Goal: Information Seeking & Learning: Understand process/instructions

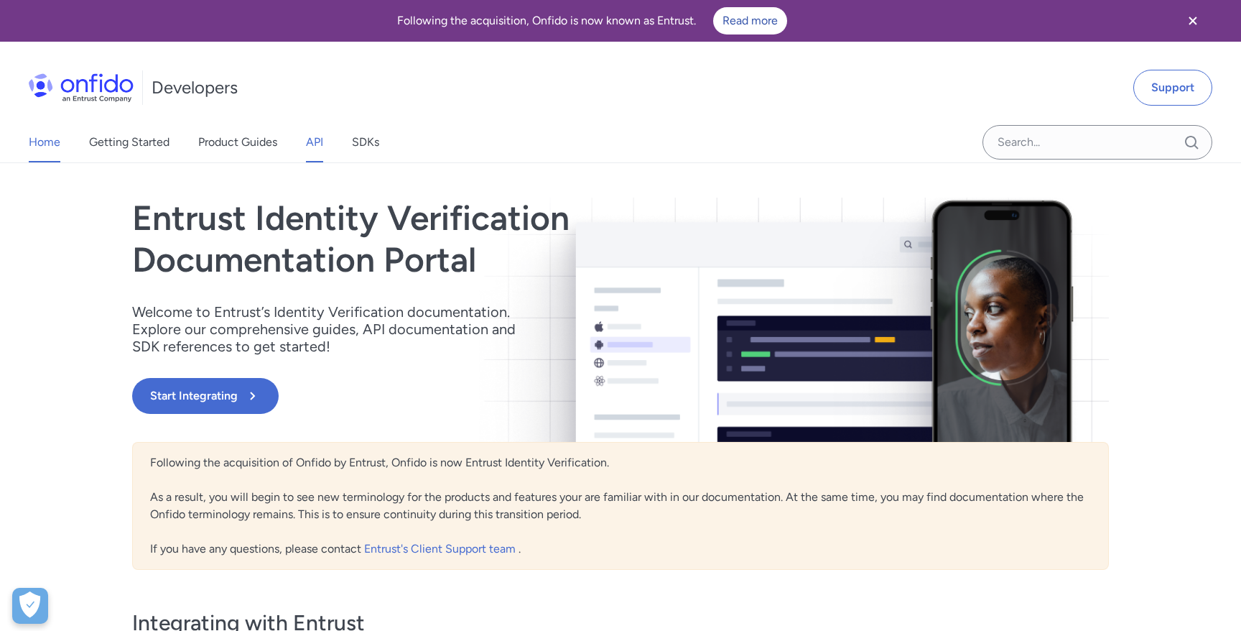
click at [312, 139] on link "API" at bounding box center [314, 142] width 17 height 40
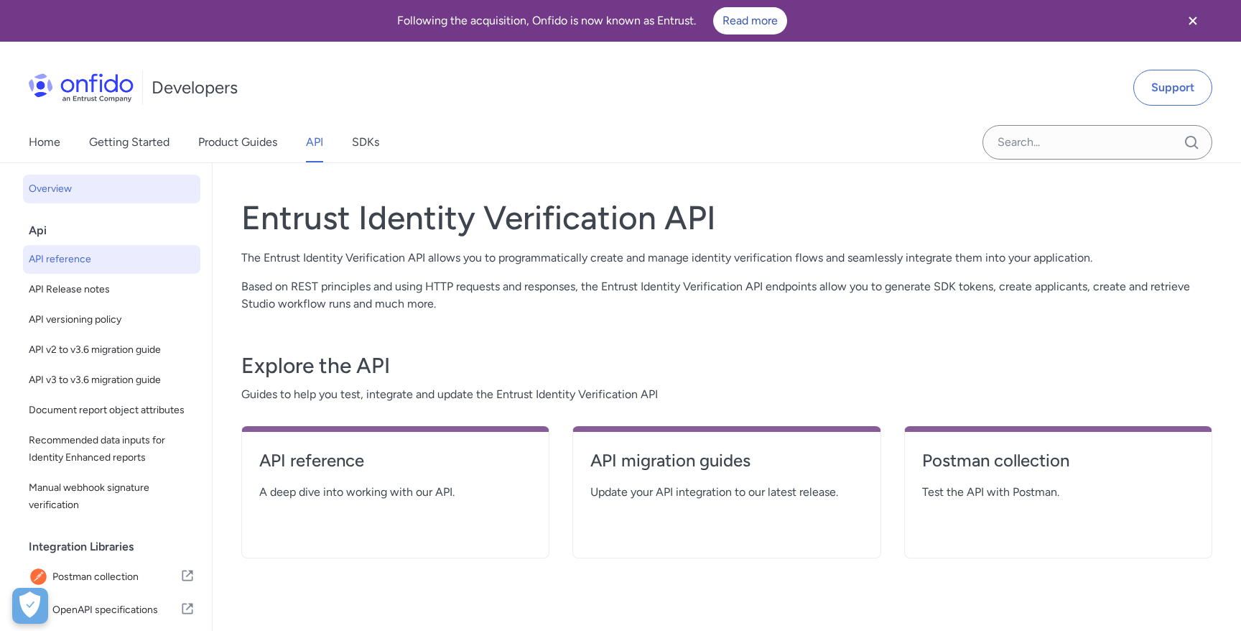
click at [55, 267] on span "API reference" at bounding box center [112, 259] width 166 height 17
select select "http"
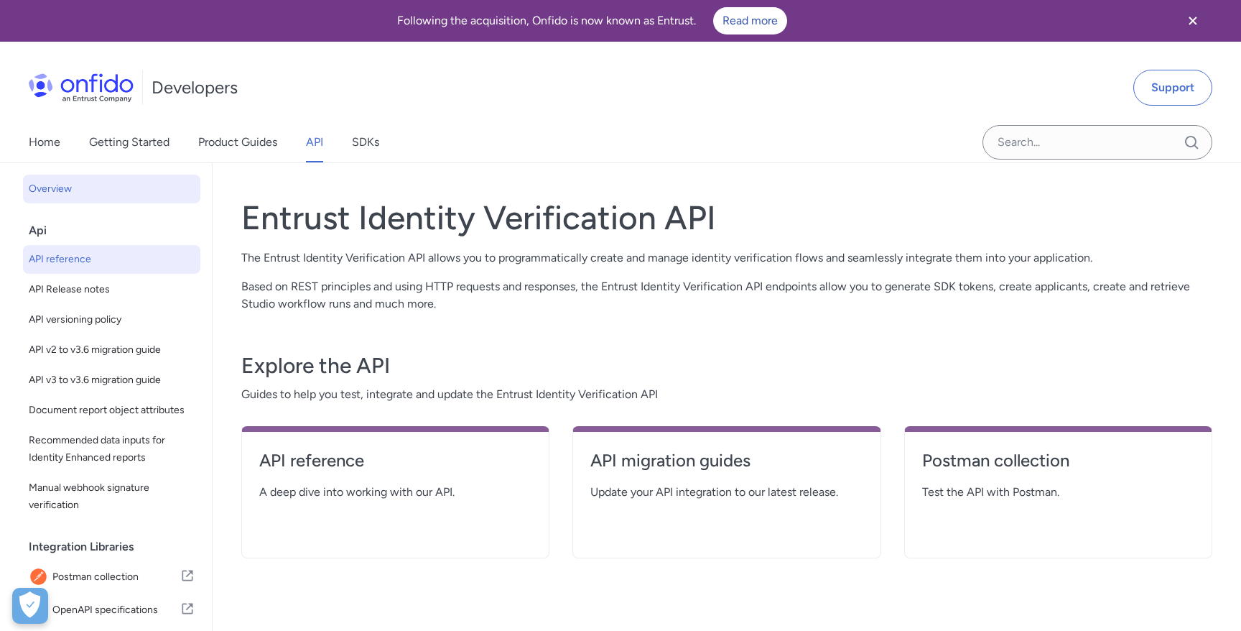
select select "http"
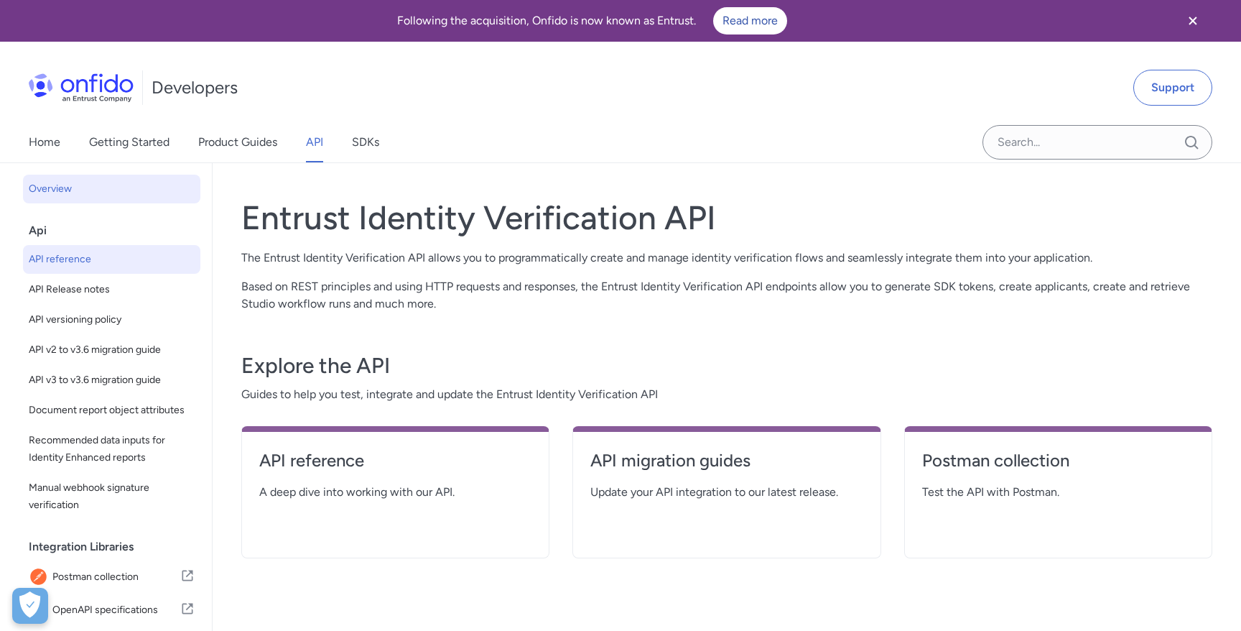
select select "http"
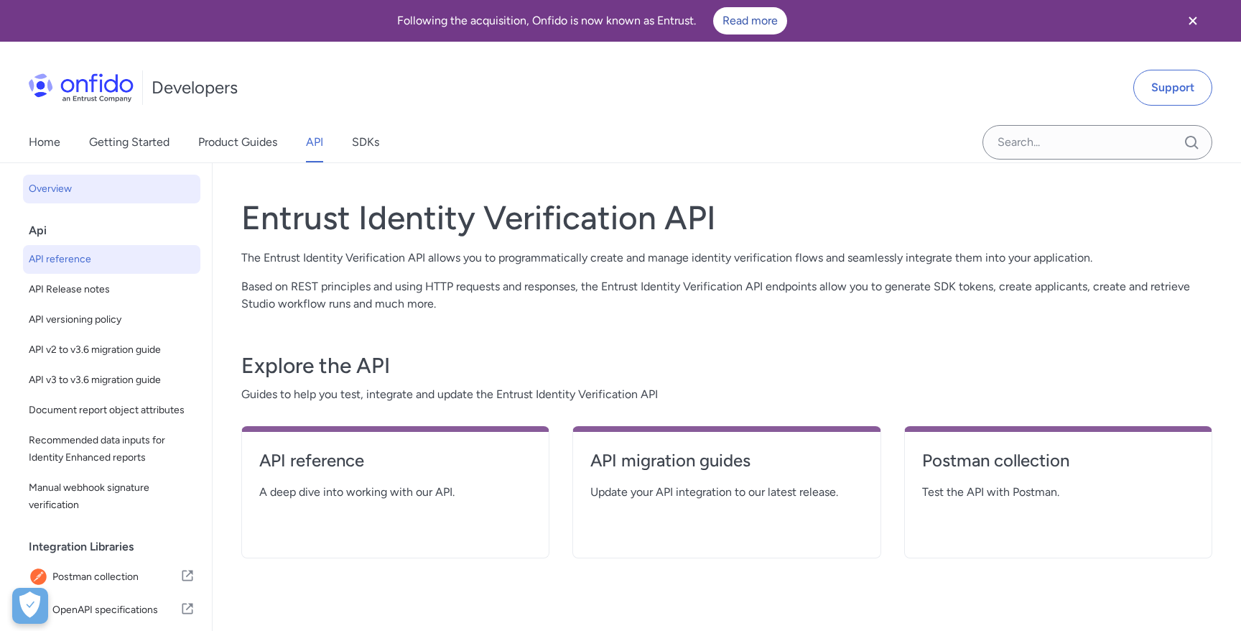
select select "http"
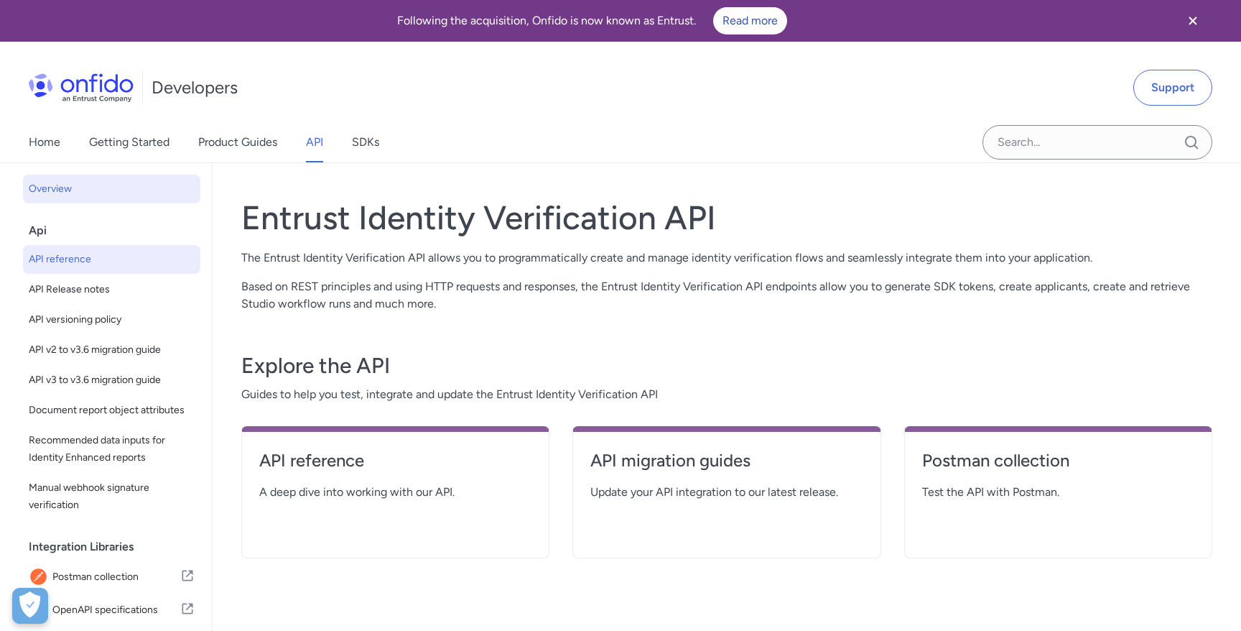
select select "http"
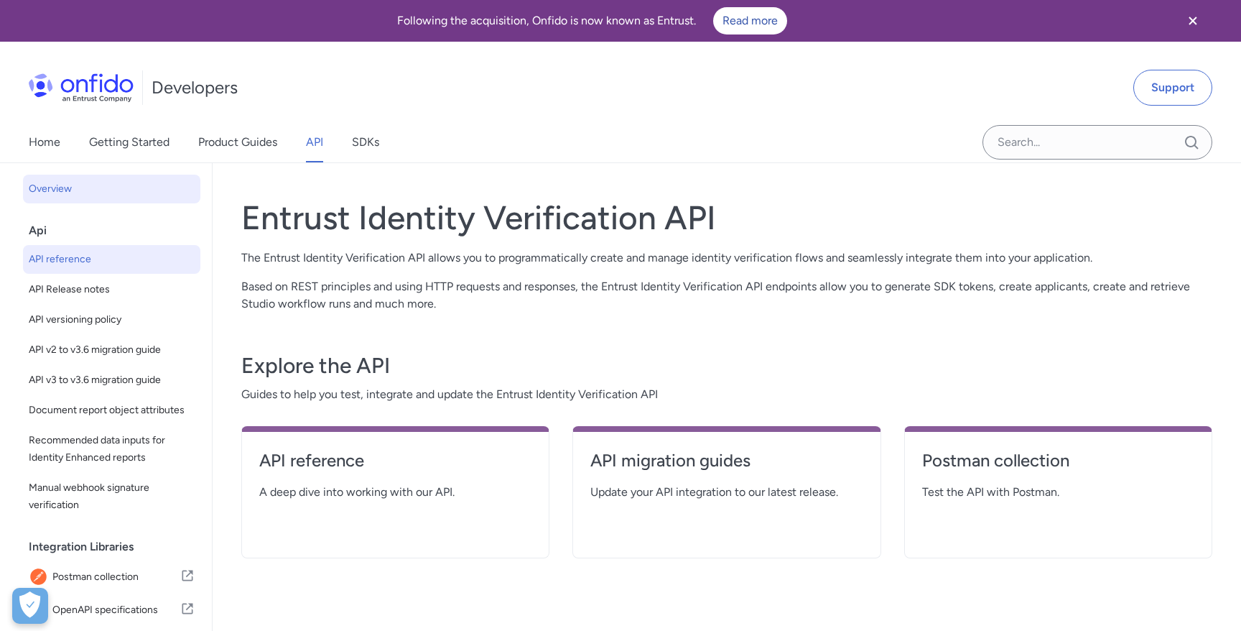
select select "http"
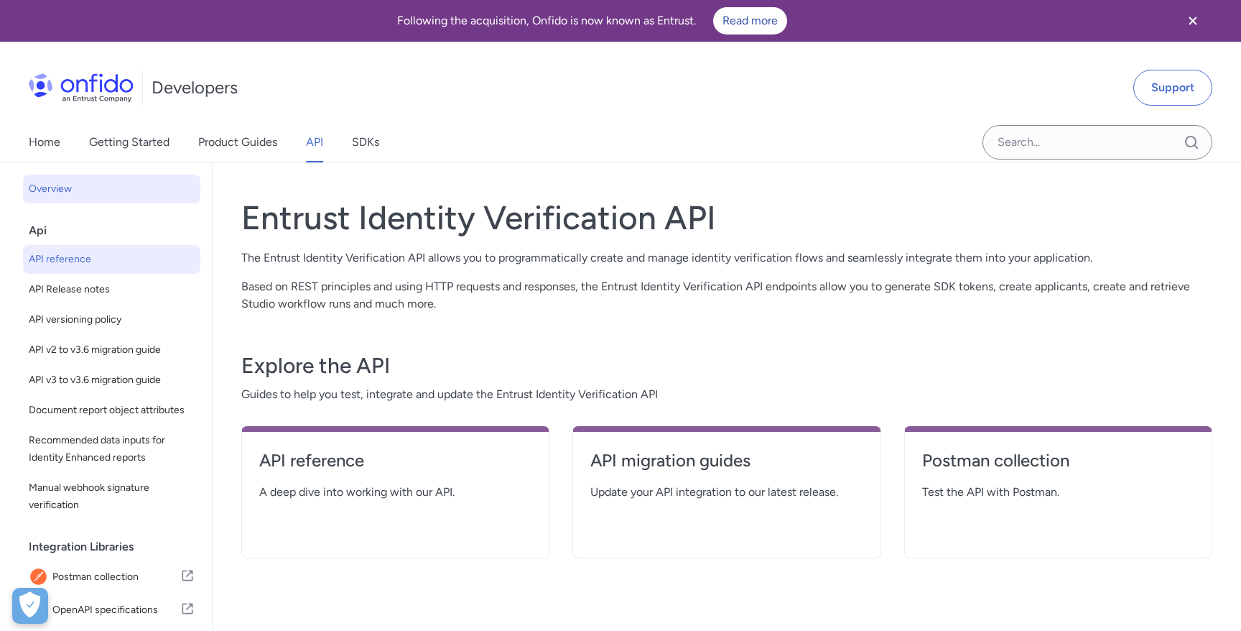
select select "http"
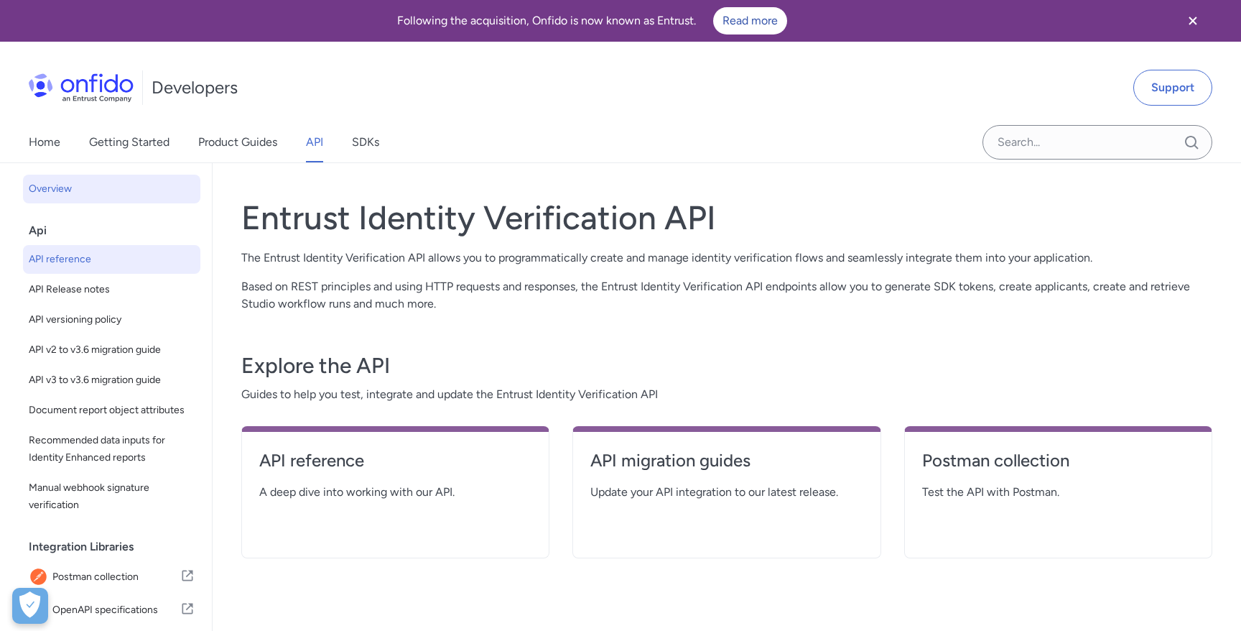
select select "http"
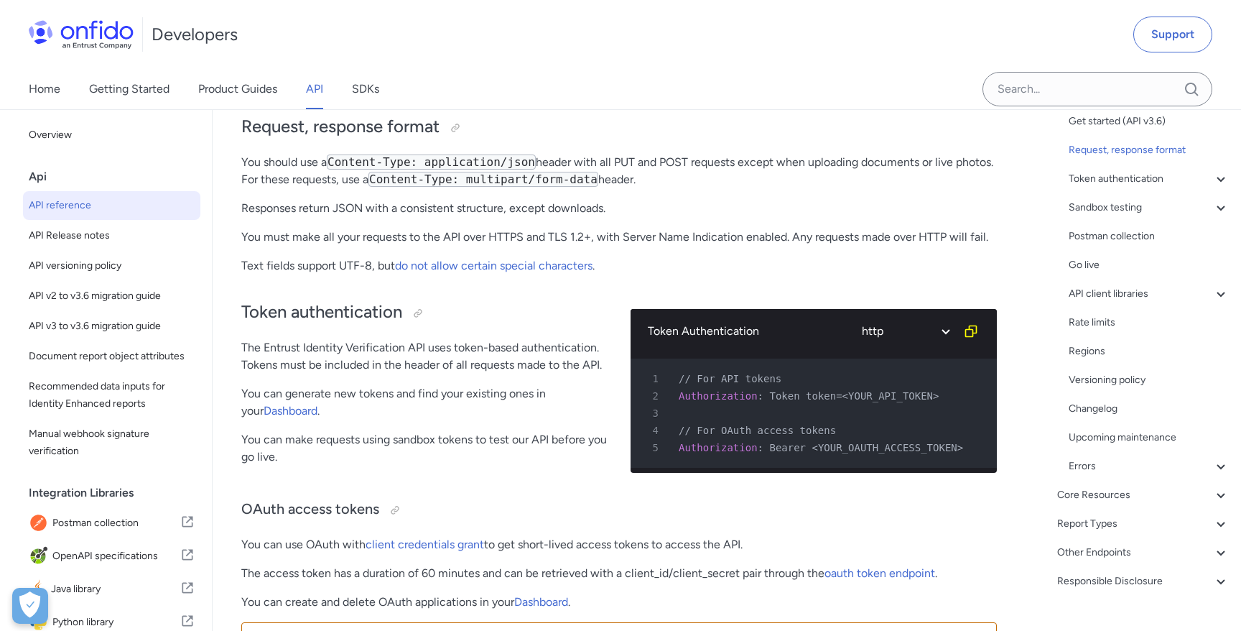
scroll to position [162, 0]
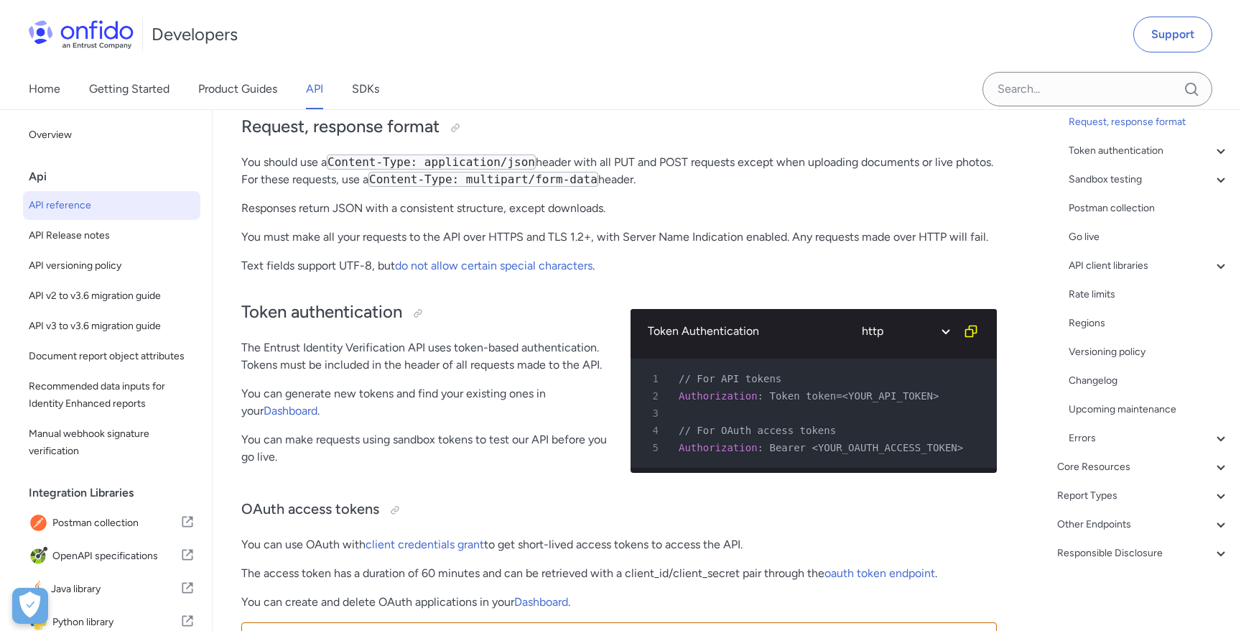
click at [1100, 534] on div "Overview Get started (API v3.6) Request, response format Token authentication -…" at bounding box center [1133, 311] width 193 height 523
click at [1100, 528] on div "Other Endpoints" at bounding box center [1144, 524] width 172 height 17
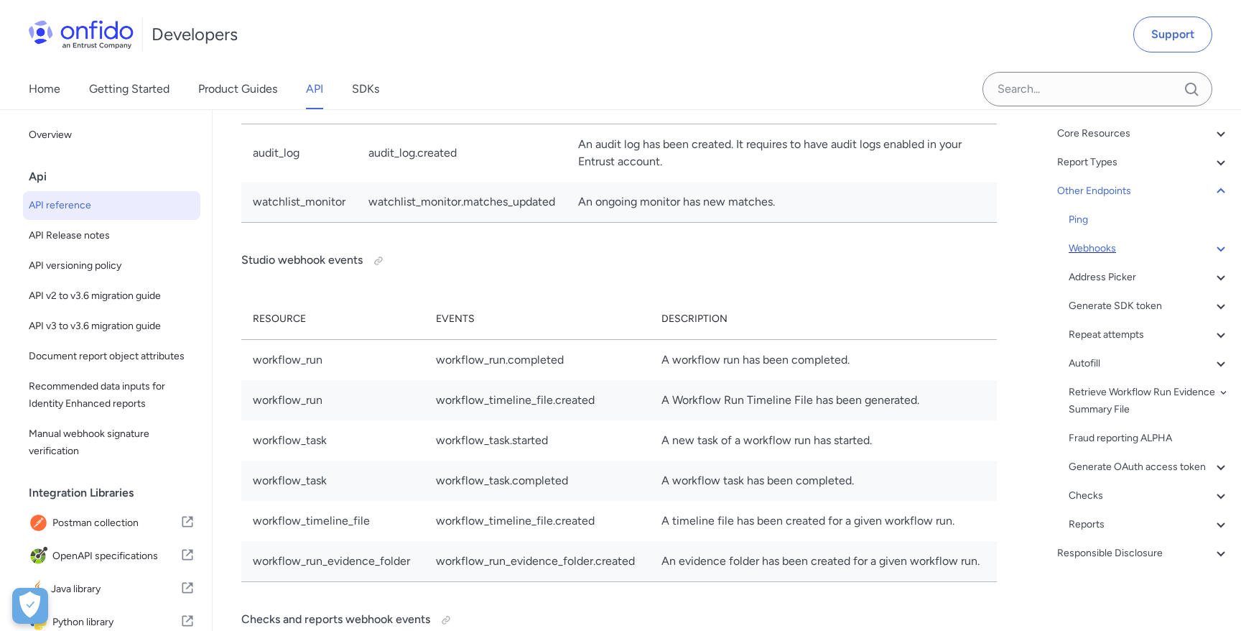
click at [1105, 251] on div "Webhooks" at bounding box center [1149, 248] width 161 height 17
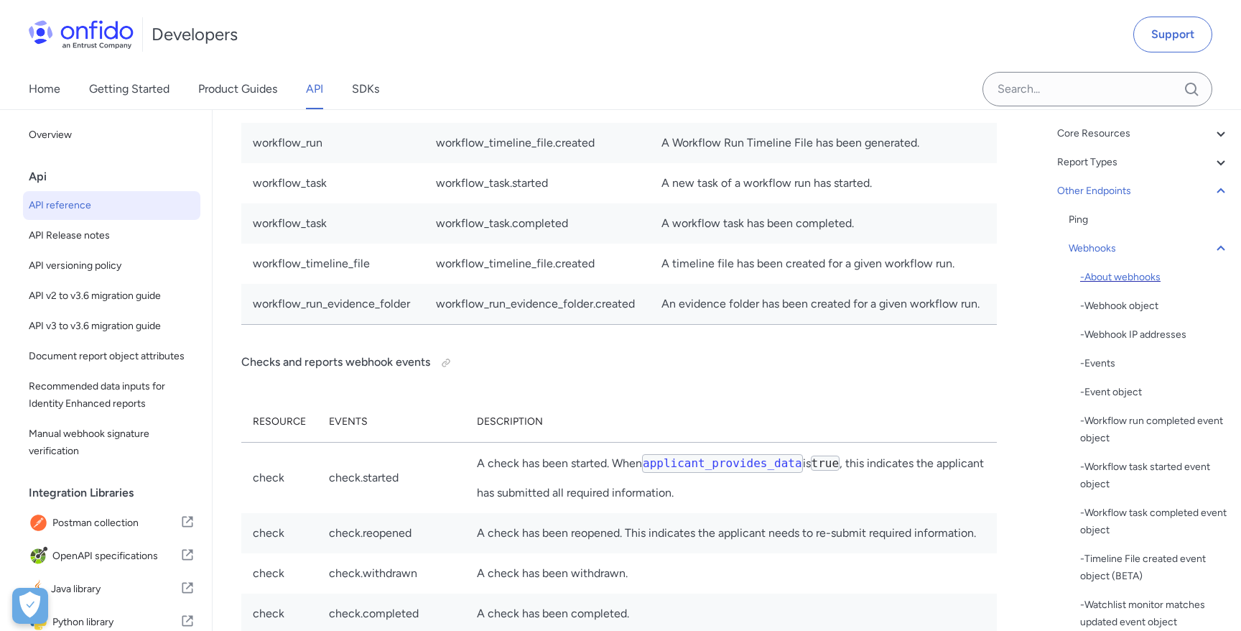
click at [1112, 271] on div "- About webhooks" at bounding box center [1155, 277] width 149 height 17
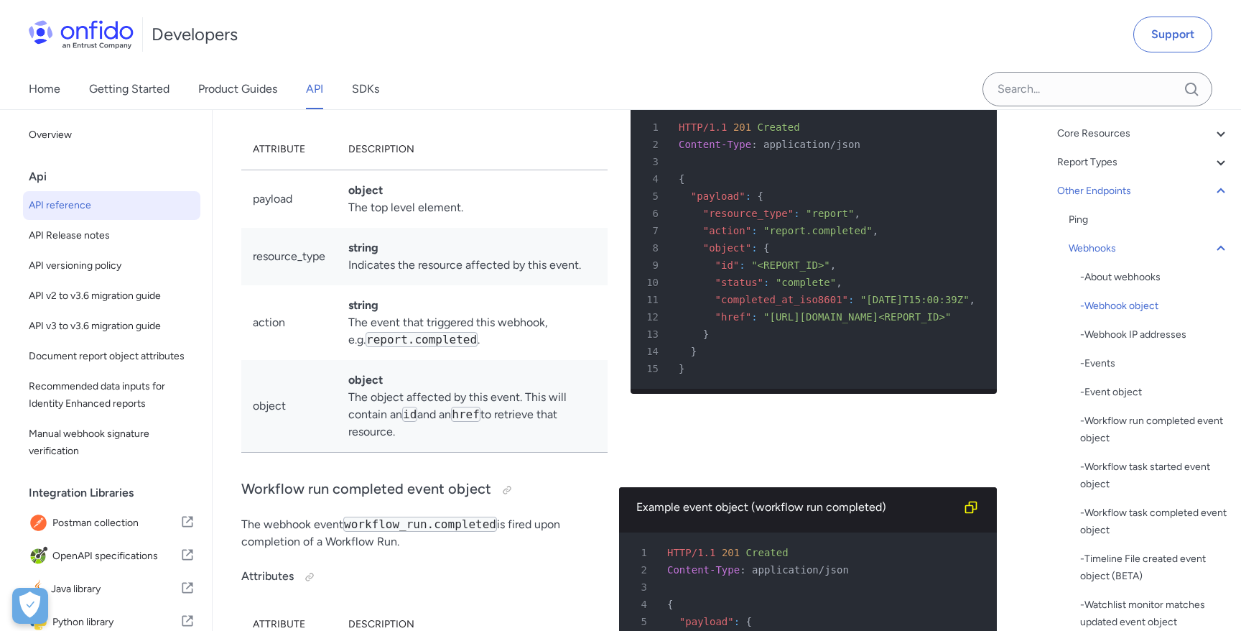
scroll to position [115360, 0]
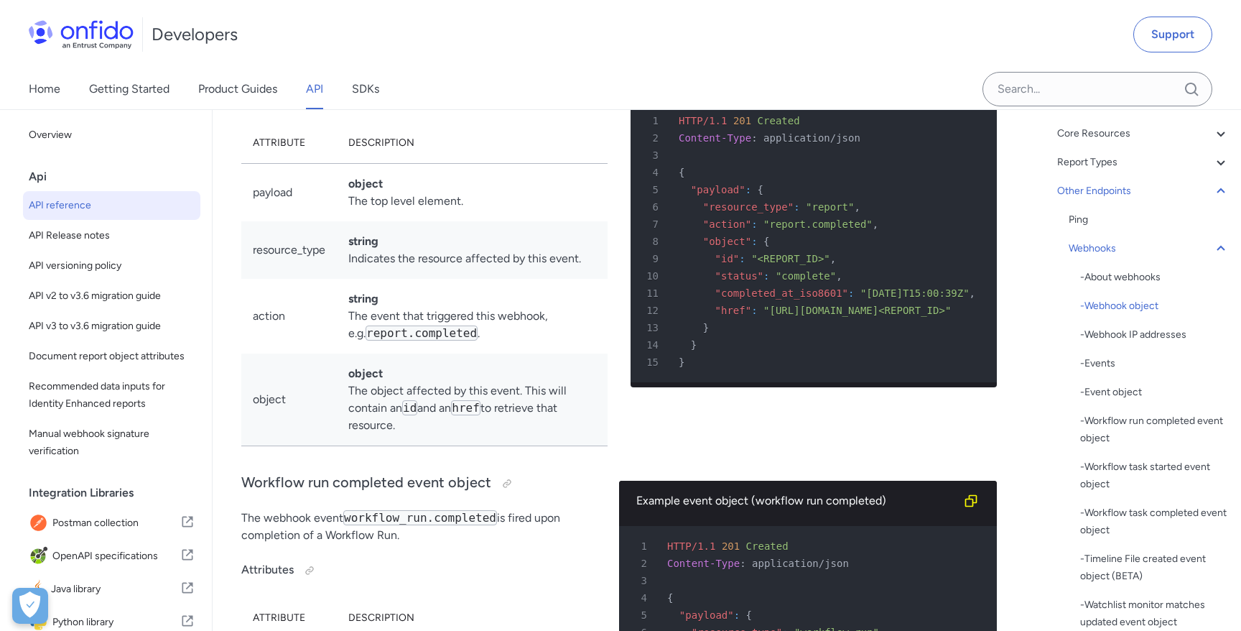
drag, startPoint x: 706, startPoint y: 274, endPoint x: 969, endPoint y: 274, distance: 263.0
drag, startPoint x: 708, startPoint y: 287, endPoint x: 911, endPoint y: 287, distance: 203.3
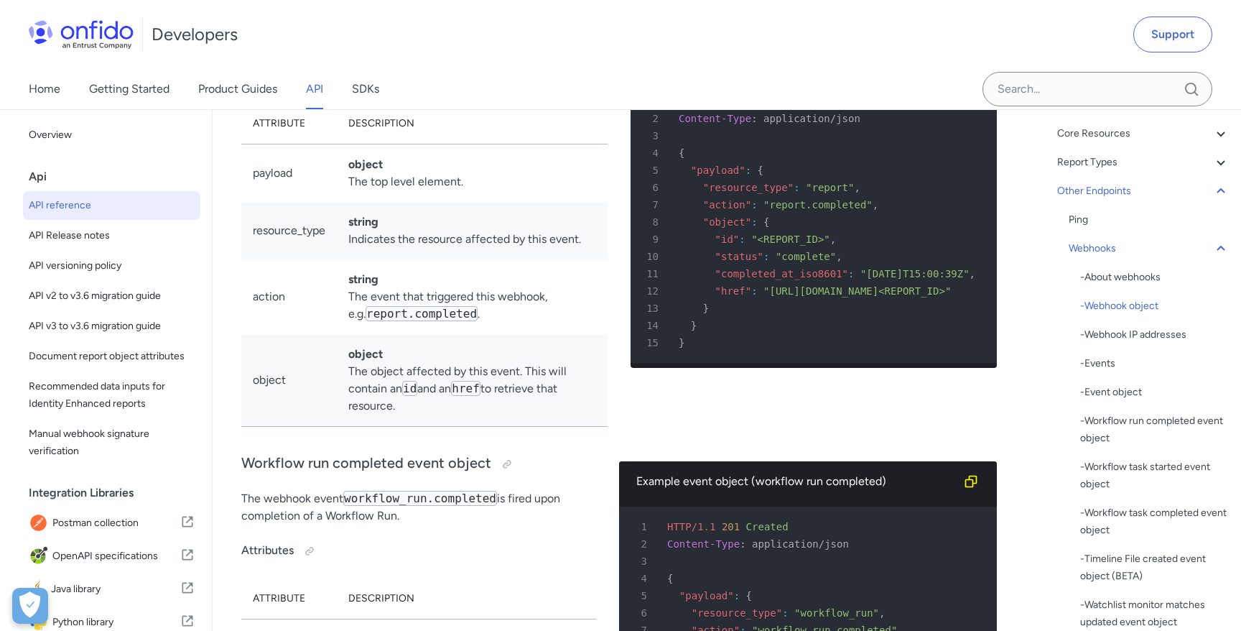
scroll to position [115386, 0]
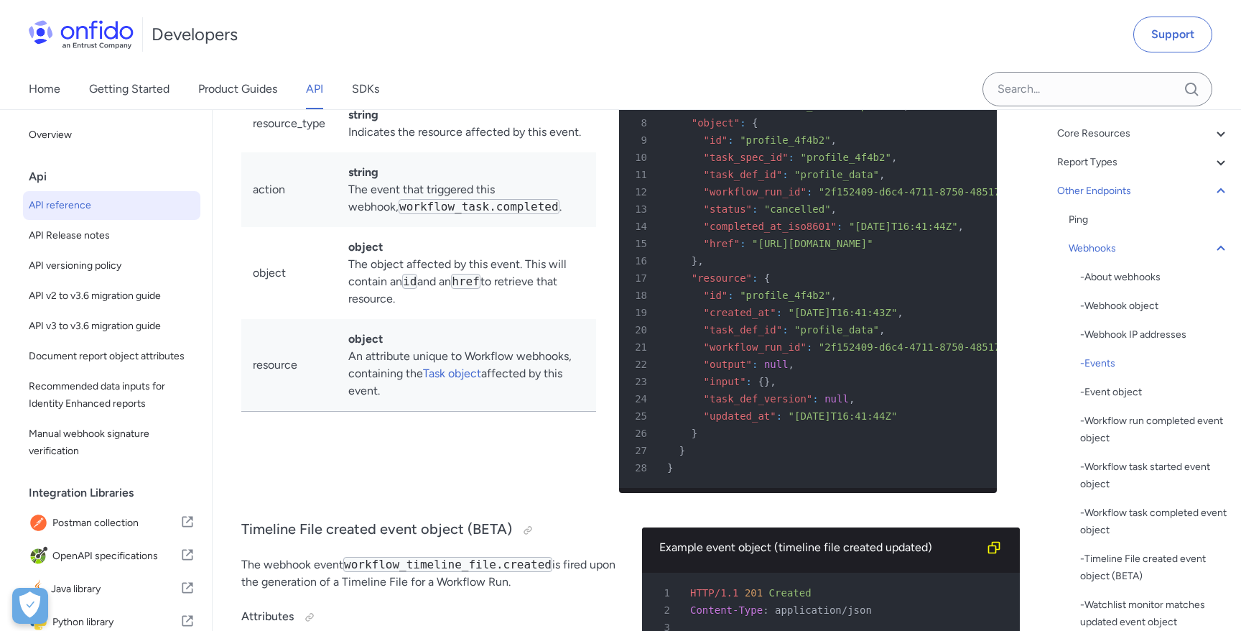
scroll to position [117343, 0]
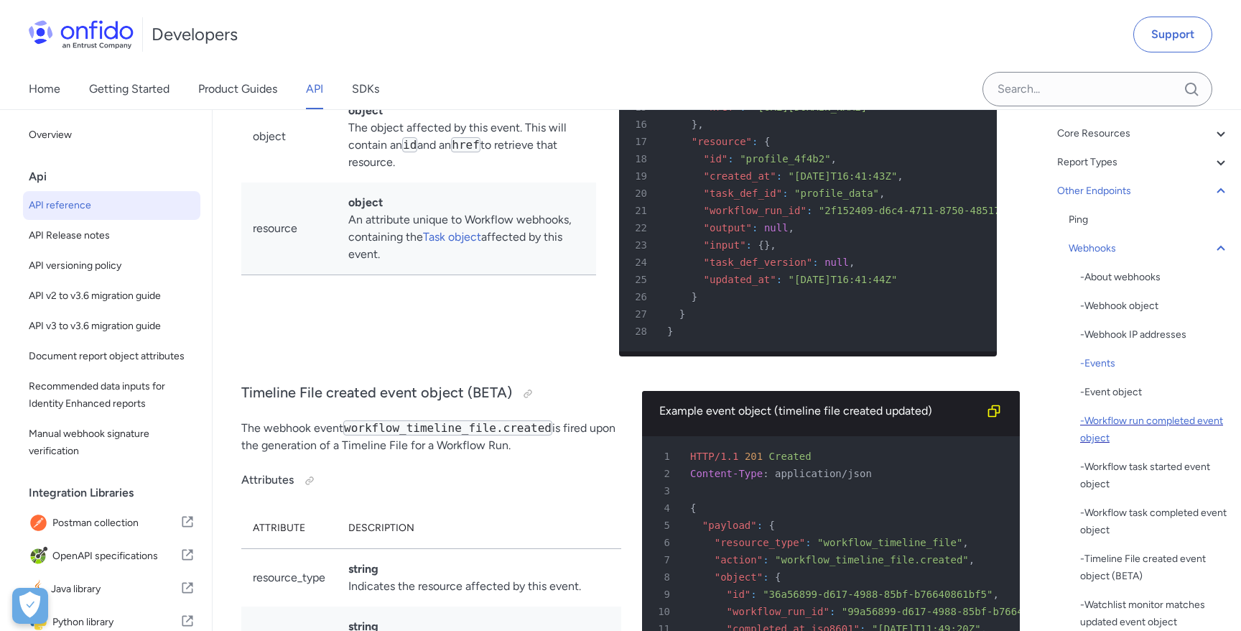
click at [1113, 417] on div "- Workflow run completed event object" at bounding box center [1155, 429] width 149 height 34
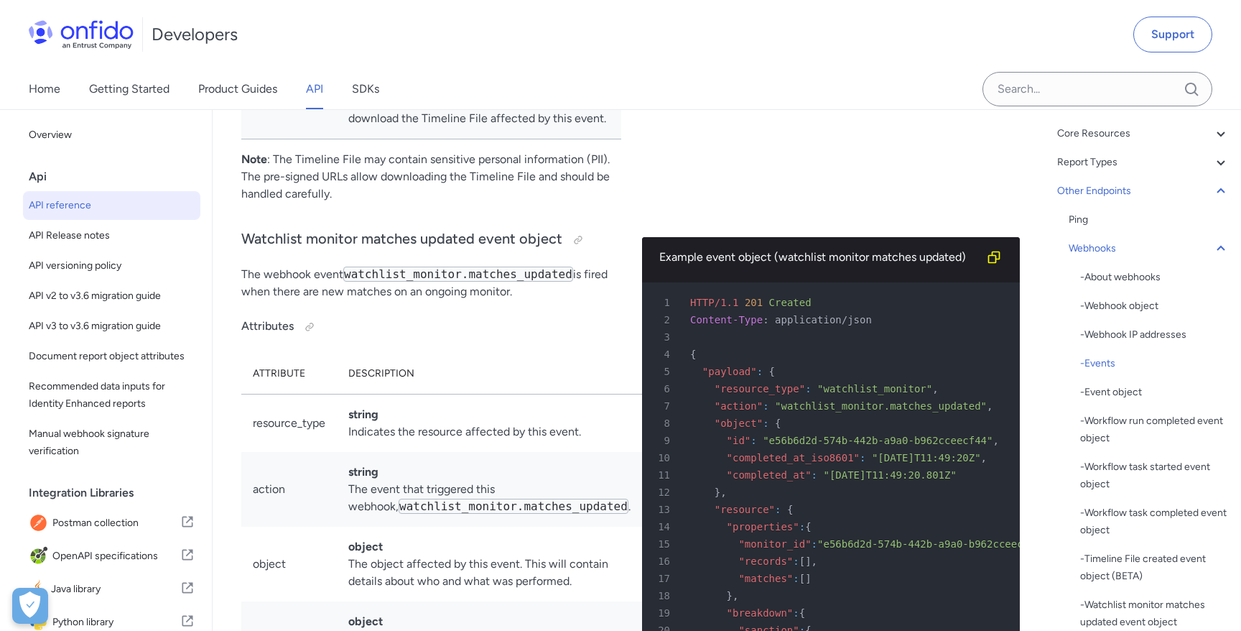
scroll to position [118208, 0]
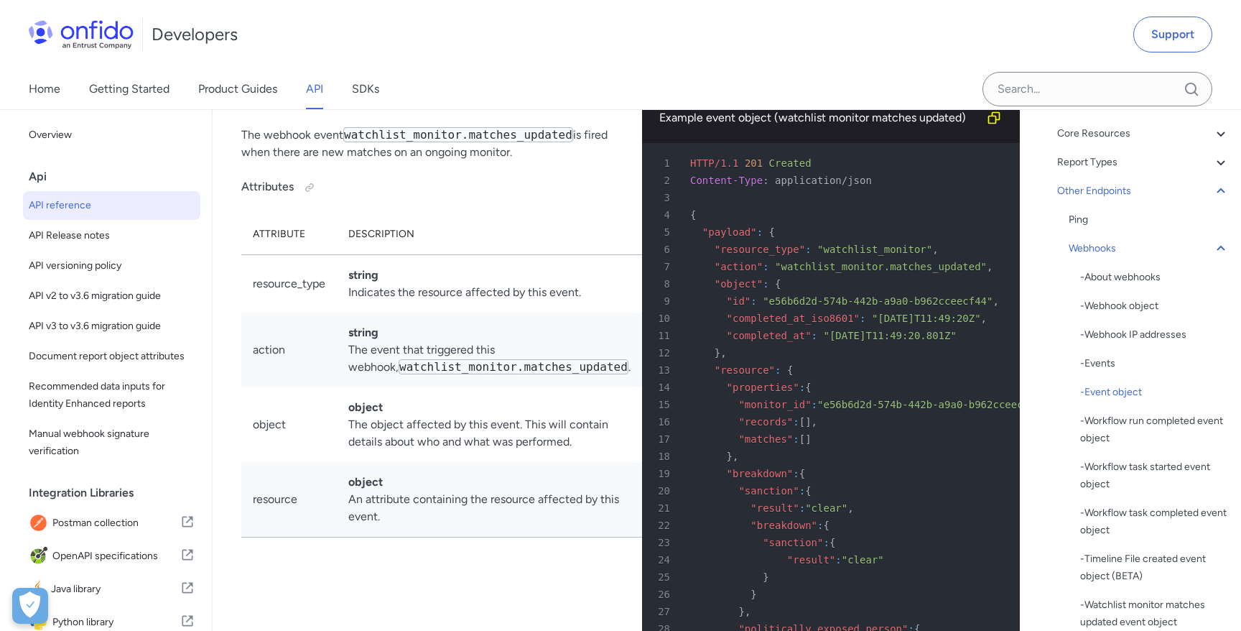
drag, startPoint x: 889, startPoint y: 313, endPoint x: 680, endPoint y: 314, distance: 208.4
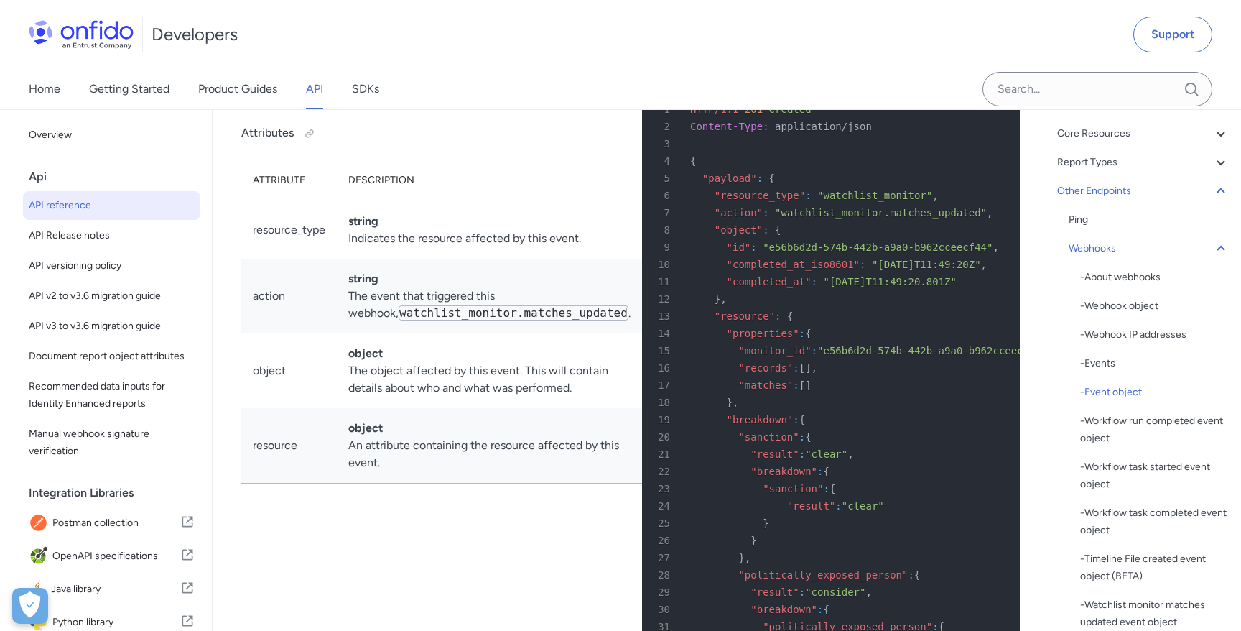
scroll to position [118247, 0]
